Goal: Task Accomplishment & Management: Use online tool/utility

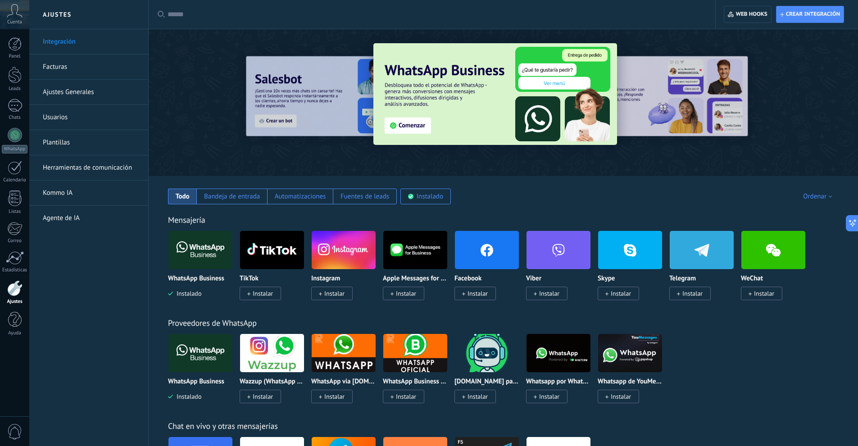
click at [197, 245] on img at bounding box center [200, 250] width 64 height 44
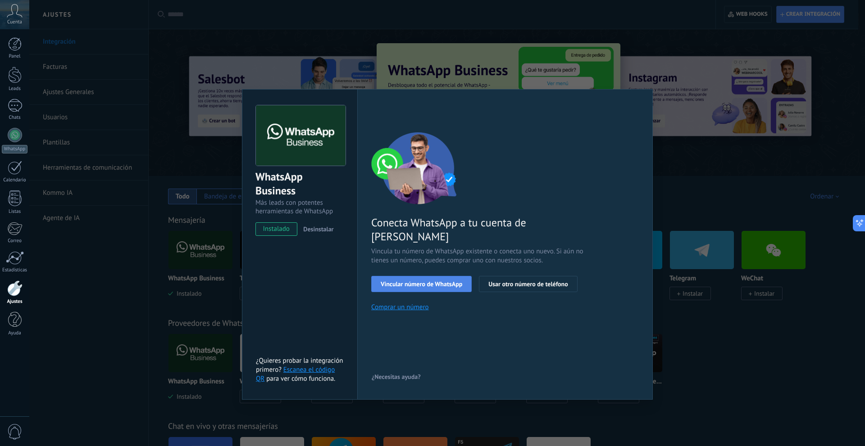
click at [390, 276] on button "Vincular número de WhatsApp" at bounding box center [421, 284] width 100 height 16
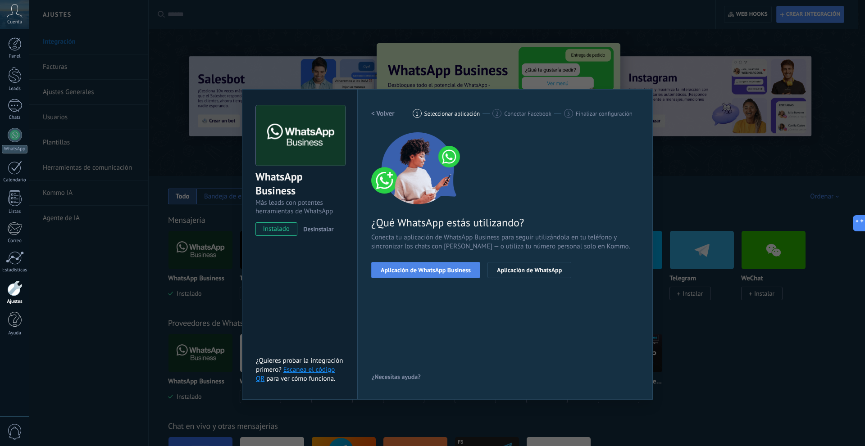
click at [417, 276] on button "Aplicación de WhatsApp Business" at bounding box center [425, 270] width 109 height 16
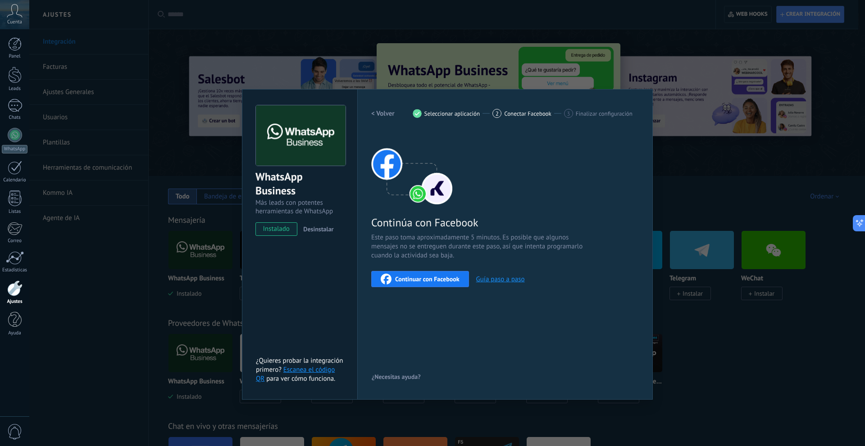
click at [417, 277] on span "Continuar con Facebook" at bounding box center [427, 279] width 64 height 6
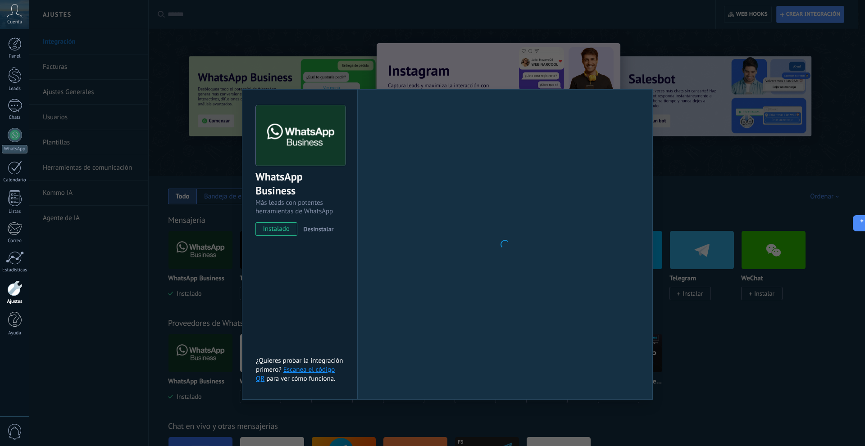
click at [670, 91] on div "WhatsApp Business Más leads con potentes herramientas de WhatsApp instalado Des…" at bounding box center [446, 223] width 835 height 446
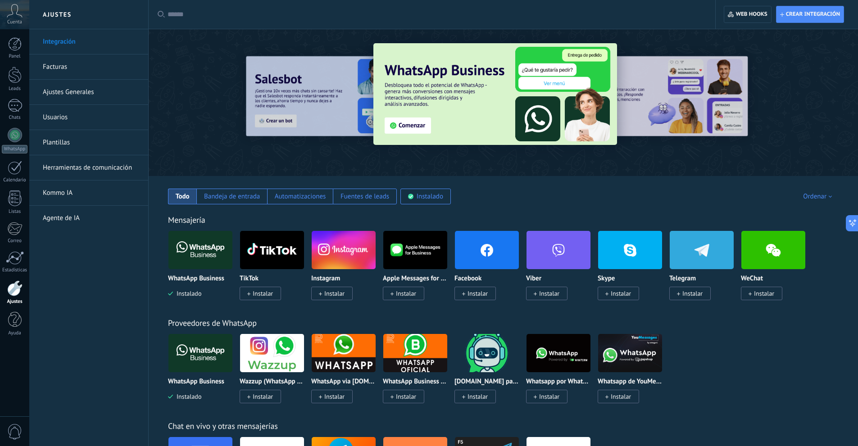
click at [472, 260] on img at bounding box center [487, 250] width 64 height 44
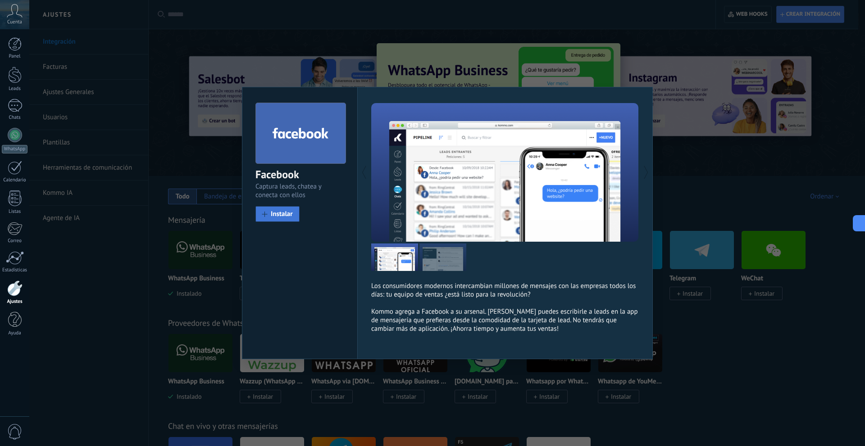
click at [279, 214] on span "Instalar" at bounding box center [282, 214] width 22 height 7
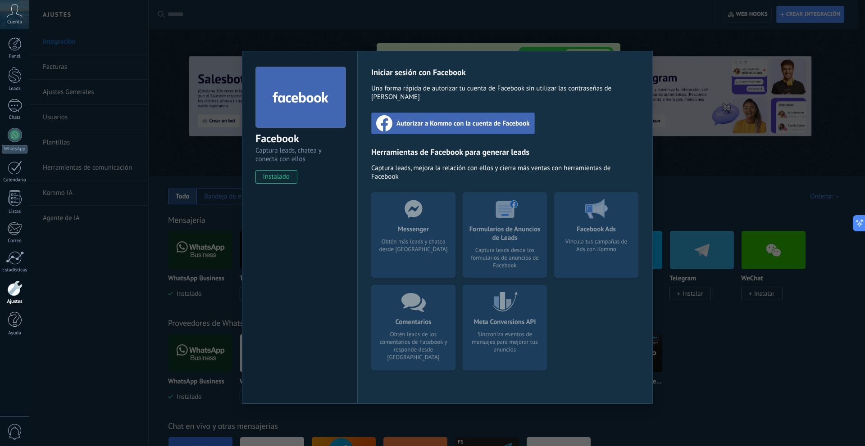
click at [427, 119] on span "Autorizar a Kommo con la cuenta de Facebook" at bounding box center [462, 123] width 133 height 9
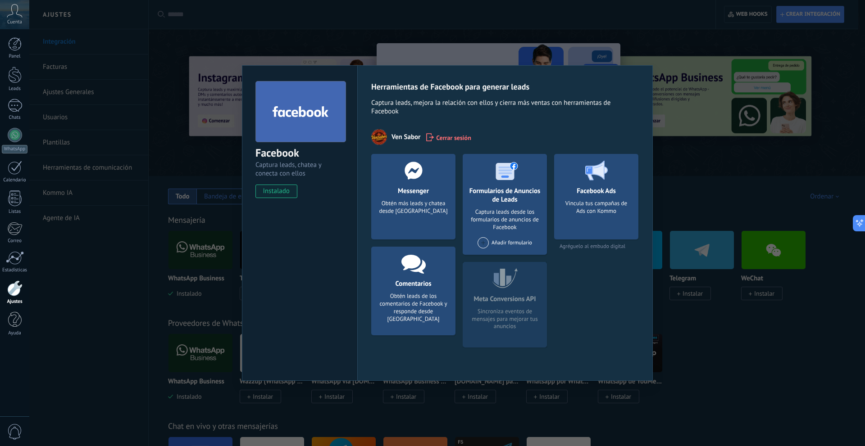
click at [430, 200] on div "Obtén más leads y chatea desde Kommo" at bounding box center [413, 213] width 70 height 27
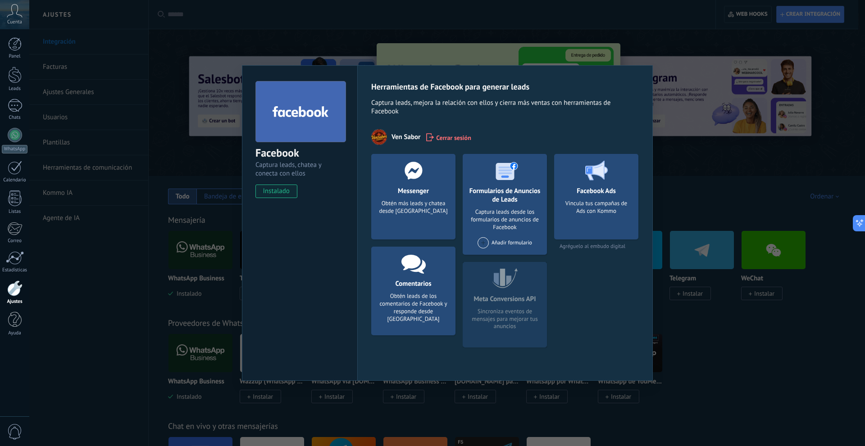
drag, startPoint x: 382, startPoint y: 184, endPoint x: 340, endPoint y: 189, distance: 41.8
click at [379, 184] on div at bounding box center [413, 170] width 89 height 33
click at [260, 192] on span "instalado" at bounding box center [276, 192] width 41 height 14
drag, startPoint x: 413, startPoint y: 204, endPoint x: 416, endPoint y: 256, distance: 52.3
click at [414, 204] on div "Obtén más leads y chatea desde Kommo" at bounding box center [413, 213] width 70 height 27
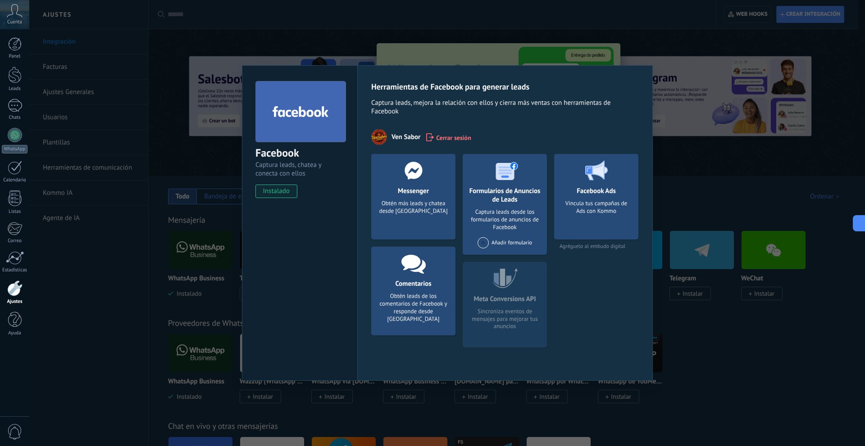
click at [413, 285] on h4 "Comentarios" at bounding box center [413, 284] width 41 height 9
click at [535, 240] on div "Formularios de Anuncios de Leads Captura leads desde los formularios de anuncio…" at bounding box center [504, 204] width 84 height 101
click at [556, 197] on div "Facebook Ads Vincula tus campañas de Ads con Kommo" at bounding box center [596, 197] width 84 height 86
drag, startPoint x: 593, startPoint y: 337, endPoint x: 683, endPoint y: 346, distance: 90.6
click at [594, 337] on div "Facebook Ads Vincula tus campañas de Ads con Kommo Agréguelo al embudo digital" at bounding box center [596, 254] width 84 height 201
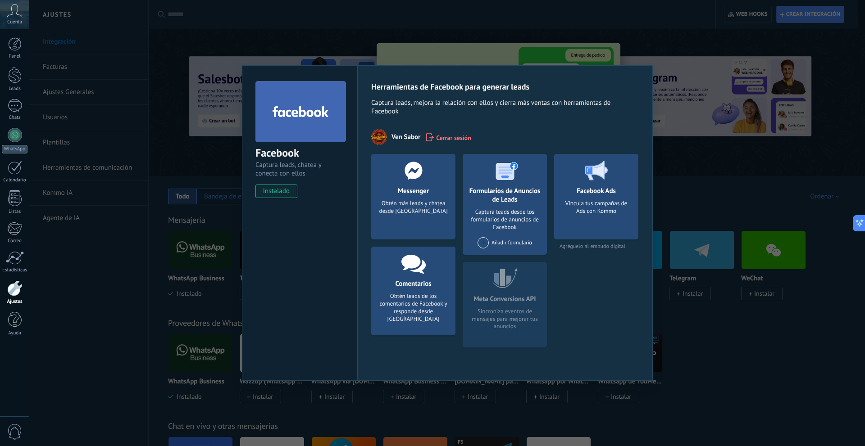
click at [799, 372] on div "Facebook Captura leads, chatea y conecta con ellos instalado Desinstalar Herram…" at bounding box center [446, 223] width 835 height 446
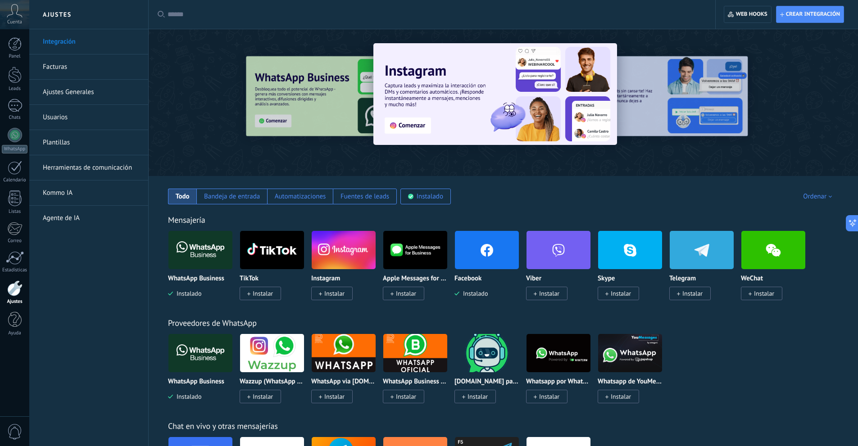
click at [240, 194] on div "Bandeja de entrada" at bounding box center [232, 196] width 56 height 9
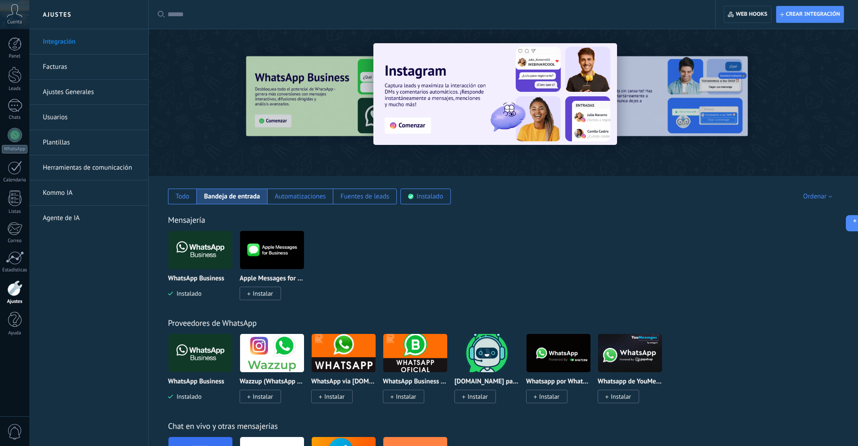
drag, startPoint x: 521, startPoint y: 293, endPoint x: 525, endPoint y: 289, distance: 5.4
click at [522, 291] on div "WhatsApp Business Instalado Apple Messages for Business Instalar" at bounding box center [508, 271] width 680 height 81
click at [190, 240] on img at bounding box center [200, 250] width 64 height 44
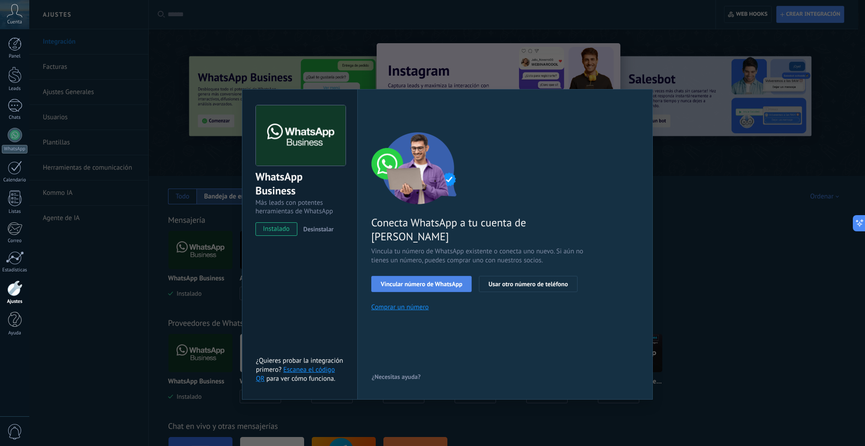
click at [407, 281] on span "Vincular número de WhatsApp" at bounding box center [420, 284] width 81 height 6
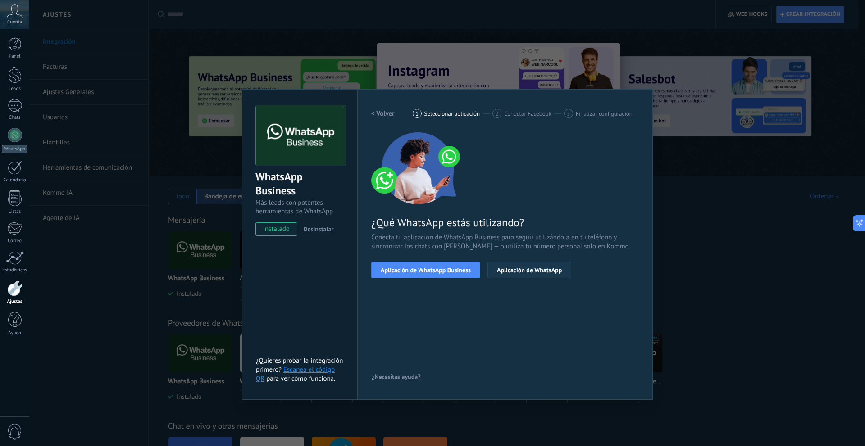
click at [532, 273] on span "Aplicación de WhatsApp" at bounding box center [529, 270] width 65 height 6
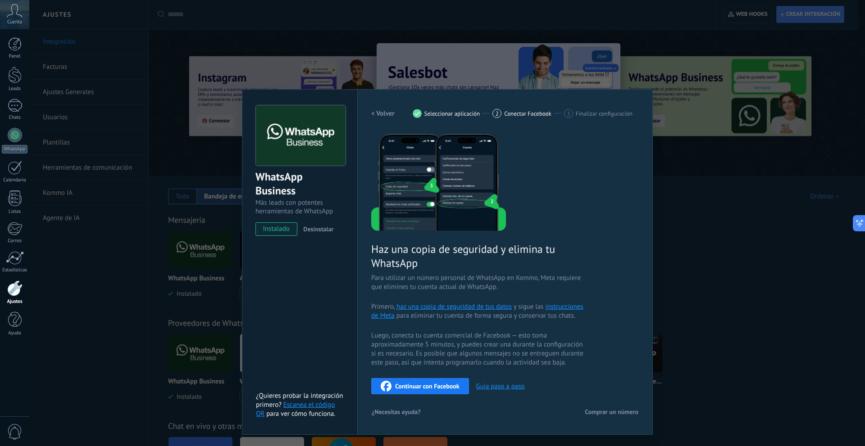
click at [417, 387] on span "Continuar con Facebook" at bounding box center [427, 386] width 64 height 6
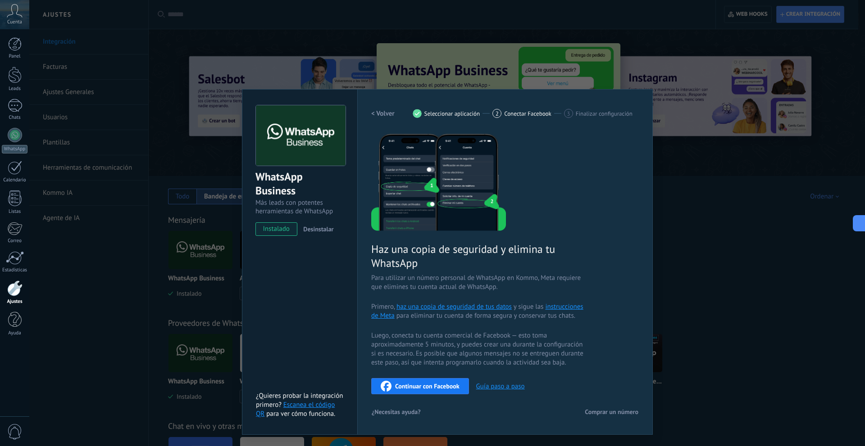
click at [806, 168] on div "WhatsApp Business Más leads con potentes herramientas de WhatsApp instalado Des…" at bounding box center [446, 223] width 835 height 446
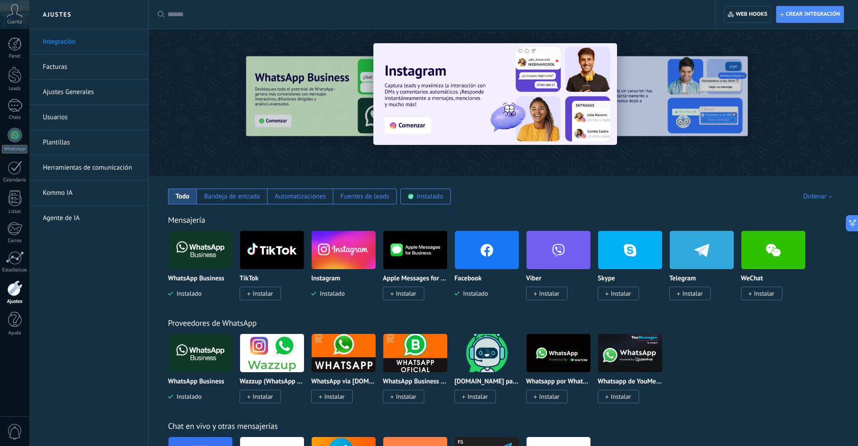
click at [207, 260] on img at bounding box center [200, 250] width 64 height 44
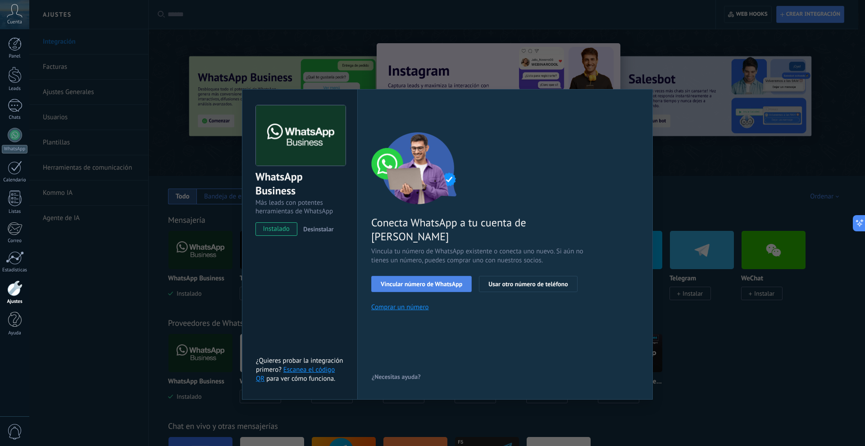
click at [418, 281] on span "Vincular número de WhatsApp" at bounding box center [420, 284] width 81 height 6
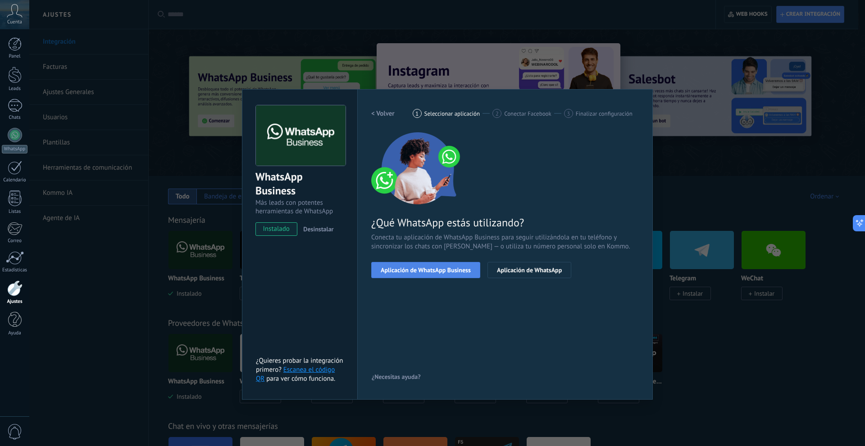
click at [422, 272] on span "Aplicación de WhatsApp Business" at bounding box center [425, 270] width 90 height 6
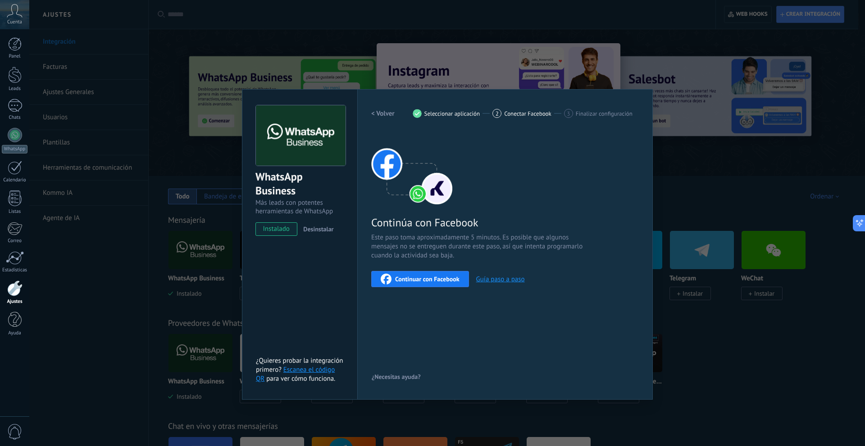
click at [412, 283] on div "Continuar con Facebook" at bounding box center [419, 279] width 79 height 11
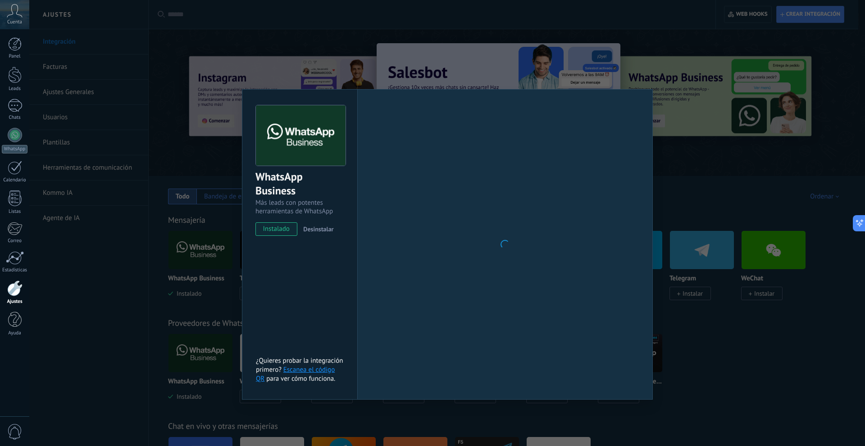
click at [207, 280] on div "WhatsApp Business Más leads con potentes herramientas de WhatsApp instalado Des…" at bounding box center [446, 223] width 835 height 446
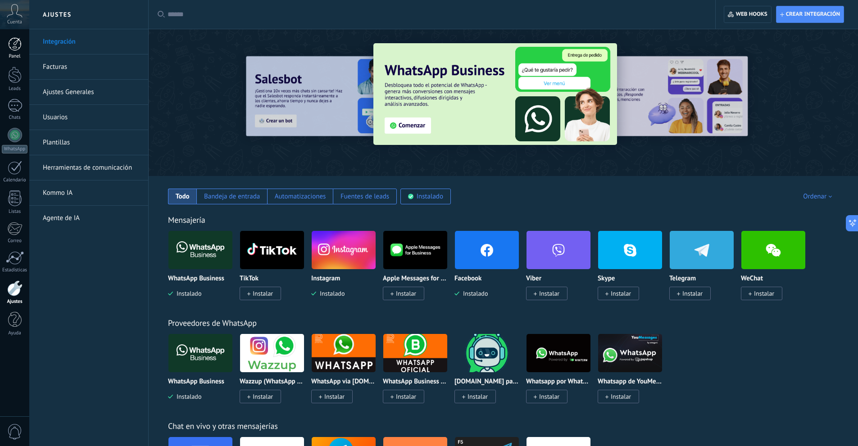
click at [10, 47] on div at bounding box center [15, 44] width 14 height 14
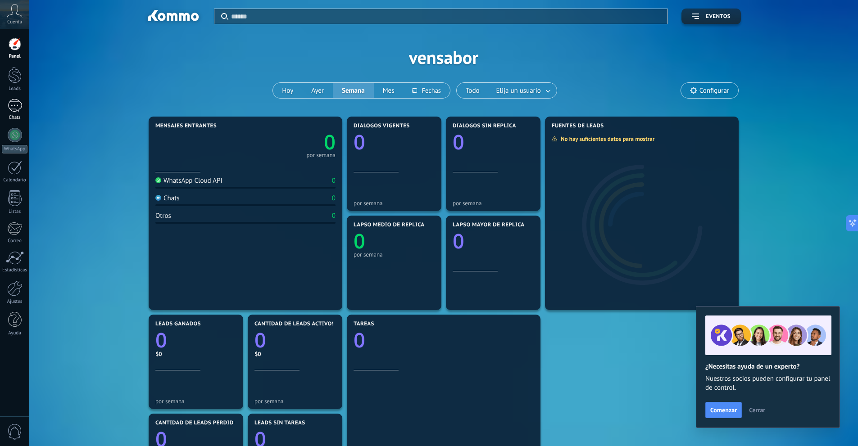
click at [14, 105] on div at bounding box center [15, 105] width 14 height 13
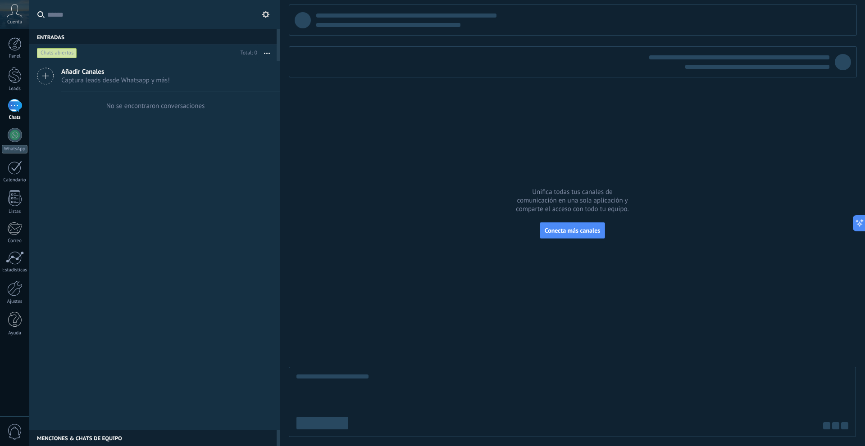
click at [93, 72] on span "Añadir Canales" at bounding box center [115, 72] width 109 height 9
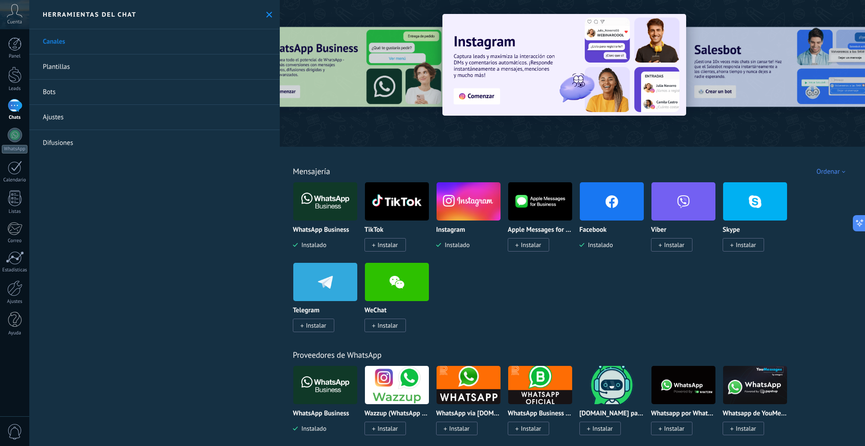
click at [320, 201] on img at bounding box center [325, 202] width 64 height 44
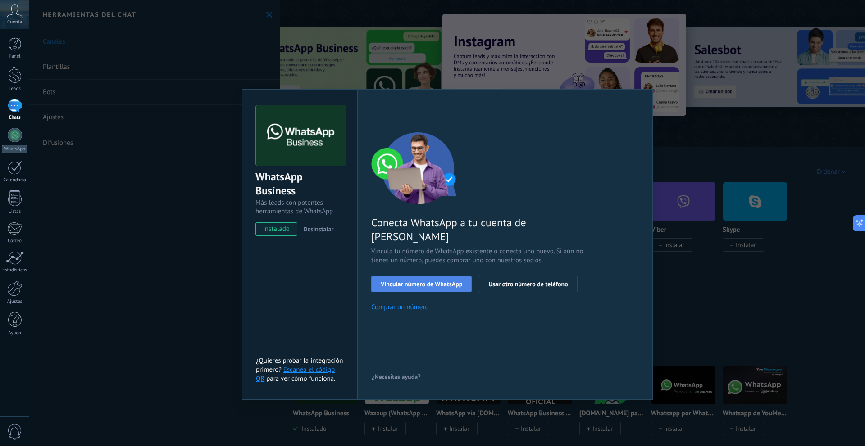
click at [393, 281] on span "Vincular número de WhatsApp" at bounding box center [420, 284] width 81 height 6
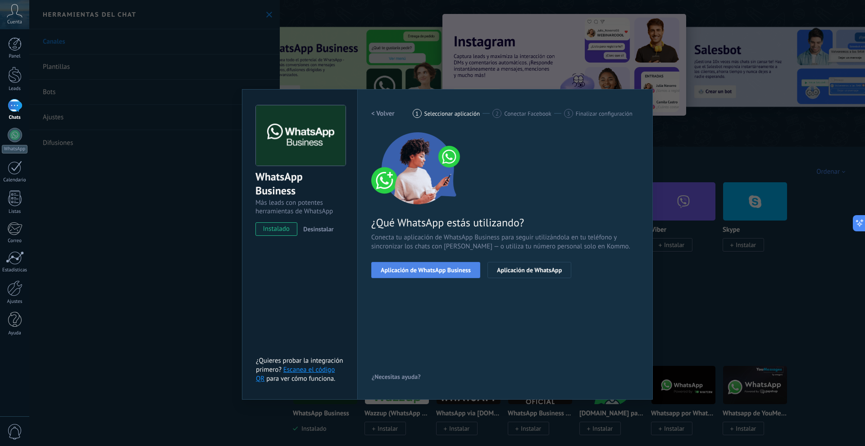
click at [427, 272] on span "Aplicación de WhatsApp Business" at bounding box center [425, 270] width 90 height 6
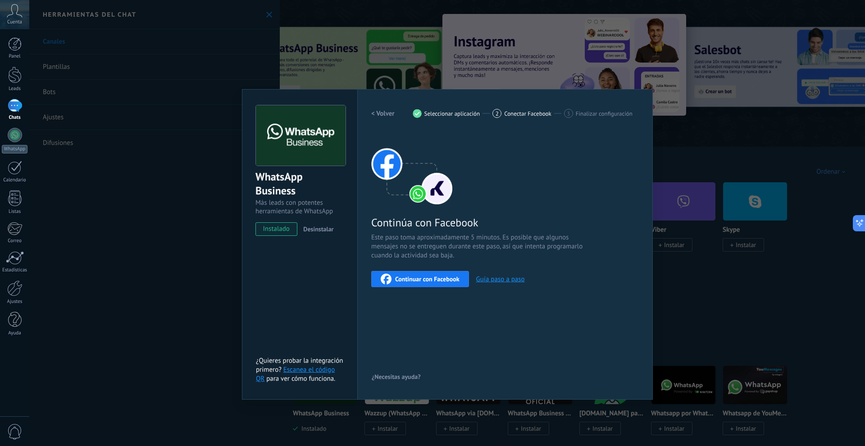
click at [426, 281] on span "Continuar con Facebook" at bounding box center [427, 279] width 64 height 6
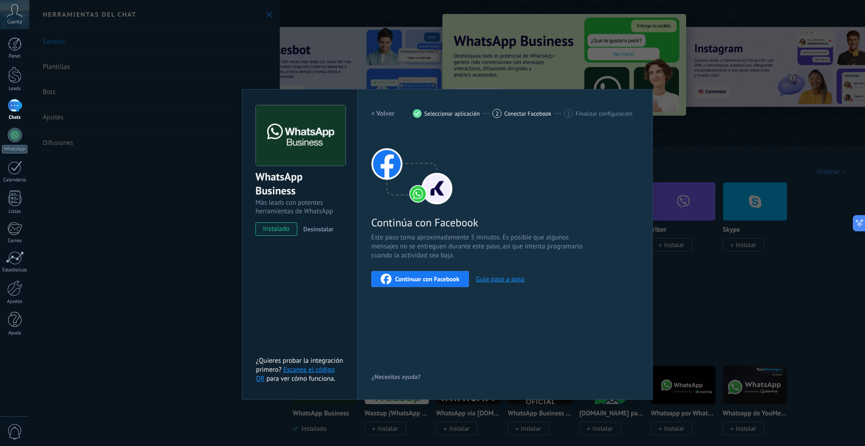
click at [512, 116] on span "Conectar Facebook" at bounding box center [527, 113] width 47 height 7
click at [52, 220] on div "WhatsApp Business Más leads con potentes herramientas de WhatsApp instalado Des…" at bounding box center [446, 223] width 835 height 446
